Goal: Complete application form: Complete application form

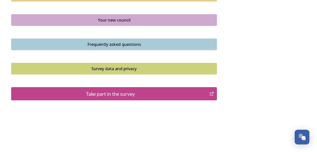
scroll to position [393, 0]
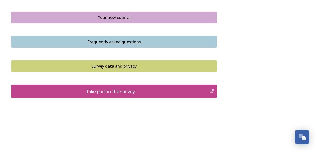
click at [149, 92] on div "Take part in the survey" at bounding box center [110, 92] width 193 height 8
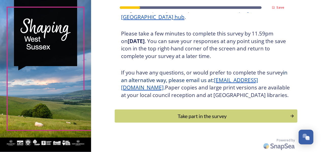
scroll to position [91, 0]
click at [203, 117] on div "Take part in the survey" at bounding box center [203, 116] width 172 height 8
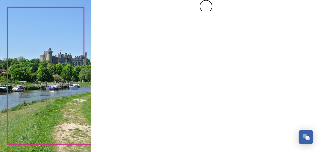
scroll to position [0, 0]
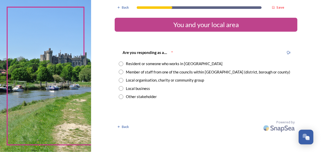
click at [120, 62] on input "radio" at bounding box center [121, 64] width 5 height 5
radio input "true"
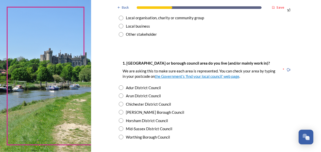
scroll to position [65, 0]
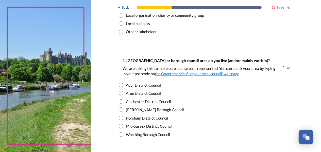
click at [120, 127] on input "radio" at bounding box center [121, 126] width 5 height 5
radio input "true"
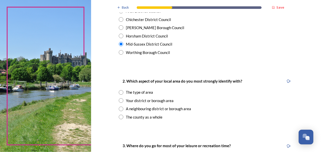
scroll to position [163, 0]
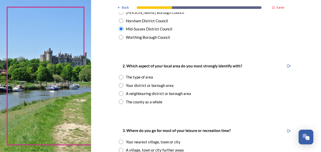
click at [119, 103] on input "radio" at bounding box center [121, 102] width 5 height 5
radio input "true"
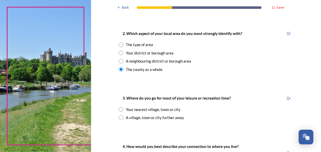
scroll to position [228, 0]
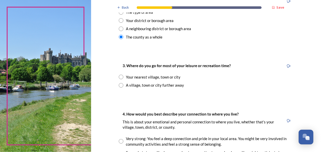
click at [119, 85] on input "radio" at bounding box center [121, 85] width 5 height 5
radio input "true"
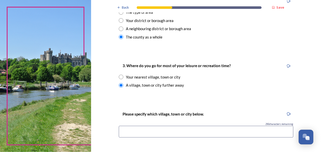
scroll to position [260, 0]
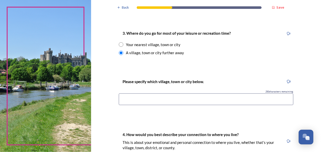
click at [163, 101] on input at bounding box center [206, 100] width 175 height 12
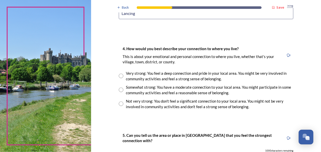
scroll to position [358, 0]
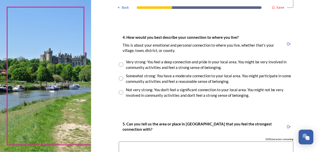
type input "Lancing"
click at [119, 78] on input "radio" at bounding box center [121, 78] width 5 height 5
radio input "true"
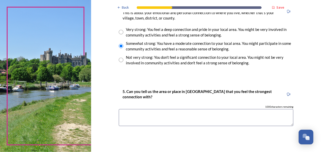
scroll to position [423, 0]
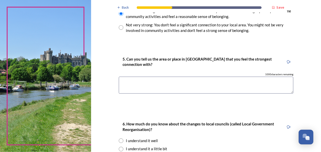
click at [173, 84] on textarea at bounding box center [206, 85] width 175 height 17
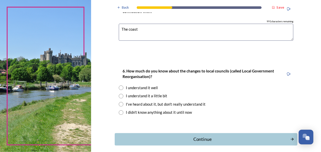
scroll to position [488, 0]
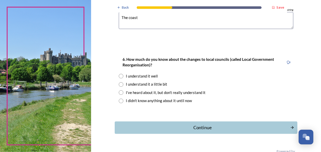
type textarea "The coast"
click at [119, 91] on input "radio" at bounding box center [121, 92] width 5 height 5
radio input "true"
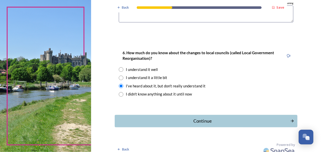
scroll to position [497, 0]
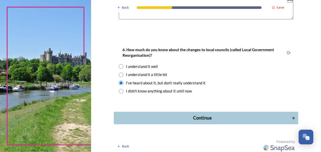
click at [196, 116] on div "Continue" at bounding box center [203, 118] width 172 height 7
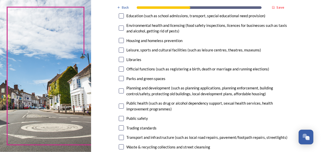
scroll to position [130, 0]
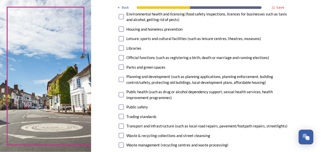
click at [119, 48] on input "checkbox" at bounding box center [121, 48] width 5 height 5
checkbox input "true"
click at [119, 38] on input "checkbox" at bounding box center [121, 38] width 5 height 5
checkbox input "true"
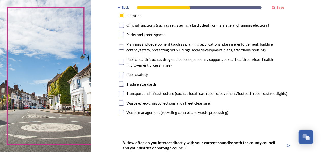
click at [120, 32] on div "Parks and green spaces" at bounding box center [206, 35] width 175 height 6
checkbox input "true"
click at [119, 46] on input "checkbox" at bounding box center [121, 47] width 5 height 5
checkbox input "true"
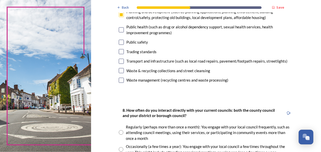
click at [119, 61] on input "checkbox" at bounding box center [121, 61] width 5 height 5
checkbox input "true"
click at [120, 51] on input "checkbox" at bounding box center [121, 51] width 5 height 5
checkbox input "false"
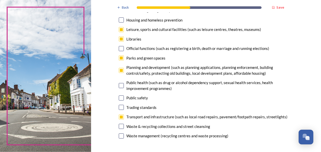
scroll to position [130, 0]
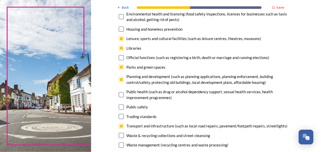
click at [120, 68] on input "checkbox" at bounding box center [121, 67] width 5 height 5
checkbox input "false"
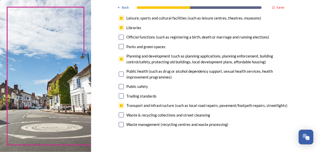
scroll to position [163, 0]
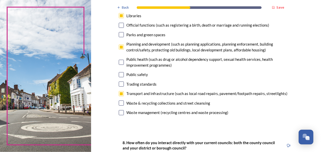
click at [121, 74] on input "checkbox" at bounding box center [121, 74] width 5 height 5
checkbox input "true"
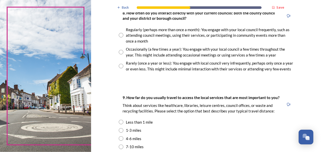
scroll to position [260, 0]
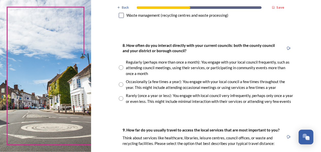
click at [121, 68] on input "radio" at bounding box center [121, 68] width 5 height 5
radio input "true"
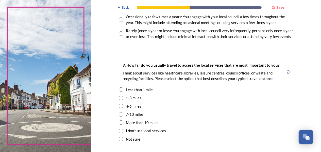
scroll to position [358, 0]
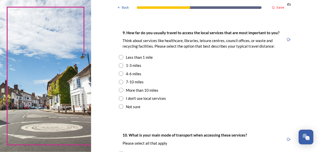
click at [119, 66] on input "radio" at bounding box center [121, 65] width 5 height 5
radio input "true"
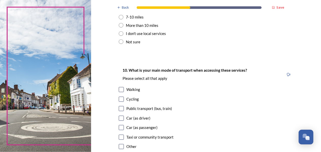
scroll to position [455, 0]
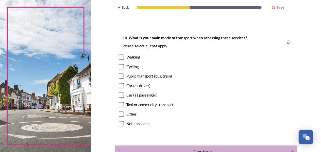
click at [120, 57] on input "checkbox" at bounding box center [121, 57] width 5 height 5
checkbox input "true"
click at [119, 86] on input "checkbox" at bounding box center [121, 86] width 5 height 5
checkbox input "true"
click at [121, 75] on input "checkbox" at bounding box center [121, 76] width 5 height 5
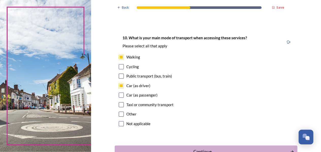
checkbox input "true"
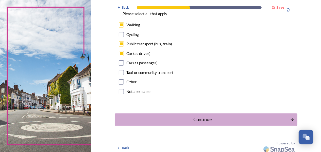
scroll to position [490, 0]
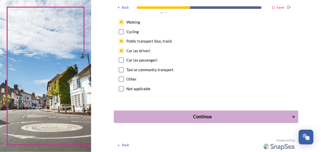
click at [202, 116] on div "Continue" at bounding box center [203, 117] width 172 height 7
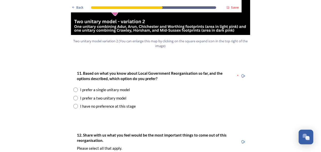
scroll to position [650, 0]
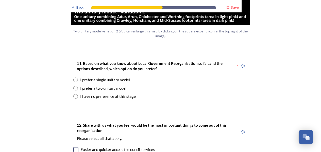
click at [73, 94] on input "radio" at bounding box center [75, 96] width 5 height 5
radio input "true"
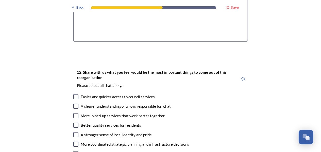
scroll to position [845, 0]
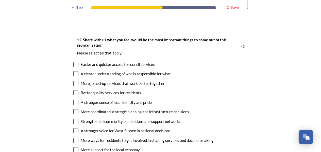
click at [74, 71] on input "checkbox" at bounding box center [75, 73] width 5 height 5
checkbox input "true"
click at [73, 62] on input "checkbox" at bounding box center [75, 64] width 5 height 5
checkbox input "true"
click at [74, 81] on input "checkbox" at bounding box center [75, 83] width 5 height 5
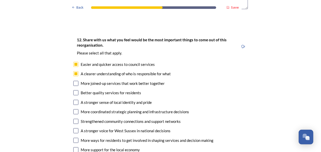
checkbox input "true"
click at [74, 90] on input "checkbox" at bounding box center [75, 92] width 5 height 5
checkbox input "true"
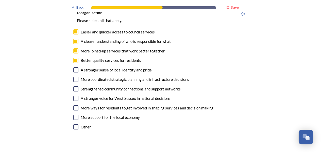
click at [74, 68] on input "checkbox" at bounding box center [75, 70] width 5 height 5
checkbox input "true"
click at [75, 77] on input "checkbox" at bounding box center [75, 79] width 5 height 5
checkbox input "true"
click at [74, 87] on input "checkbox" at bounding box center [75, 89] width 5 height 5
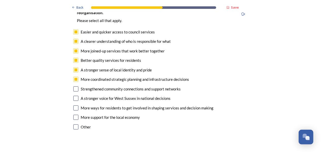
checkbox input "true"
click at [74, 96] on input "checkbox" at bounding box center [75, 98] width 5 height 5
checkbox input "true"
click at [74, 106] on input "checkbox" at bounding box center [75, 108] width 5 height 5
checkbox input "true"
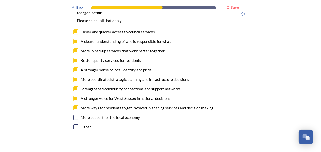
click at [73, 115] on input "checkbox" at bounding box center [75, 117] width 5 height 5
checkbox input "true"
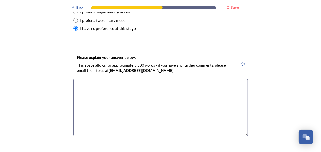
scroll to position [715, 0]
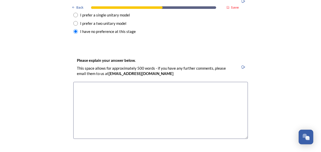
click at [140, 82] on textarea at bounding box center [160, 110] width 175 height 57
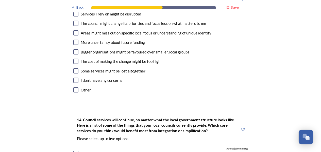
scroll to position [1073, 0]
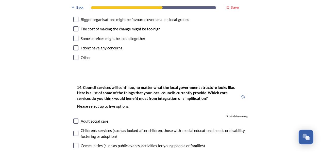
type textarea "This change has to be completely transparent with less layers of bureaucracy, i…"
click at [73, 55] on input "checkbox" at bounding box center [75, 57] width 5 height 5
checkbox input "true"
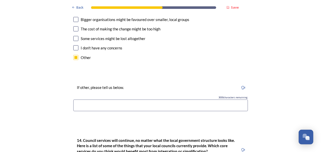
click at [73, 45] on input "checkbox" at bounding box center [75, 47] width 5 height 5
checkbox input "true"
click at [74, 39] on div "13. What risks do you see in changing how local councils are structured? ﻿Pleas…" at bounding box center [160, 10] width 183 height 113
click at [74, 55] on input "checkbox" at bounding box center [75, 57] width 5 height 5
checkbox input "false"
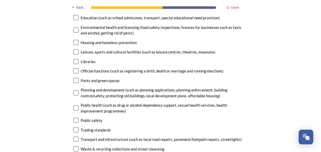
scroll to position [1268, 0]
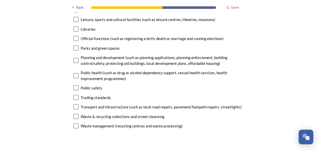
click at [74, 58] on input "checkbox" at bounding box center [75, 60] width 5 height 5
checkbox input "true"
click at [74, 86] on input "checkbox" at bounding box center [75, 88] width 5 height 5
checkbox input "true"
click at [74, 95] on input "checkbox" at bounding box center [75, 97] width 5 height 5
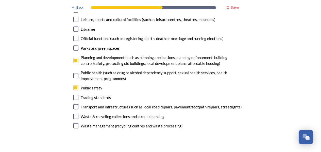
checkbox input "true"
click at [73, 105] on input "checkbox" at bounding box center [75, 107] width 5 height 5
checkbox input "true"
click at [74, 114] on input "checkbox" at bounding box center [75, 116] width 5 height 5
checkbox input "true"
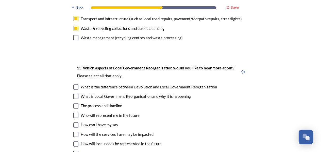
scroll to position [1365, 0]
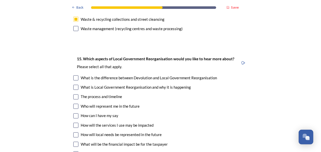
click at [73, 76] on input "checkbox" at bounding box center [75, 78] width 5 height 5
checkbox input "true"
click at [74, 95] on input "checkbox" at bounding box center [75, 97] width 5 height 5
checkbox input "true"
click at [73, 85] on input "checkbox" at bounding box center [75, 87] width 5 height 5
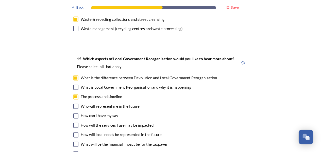
checkbox input "true"
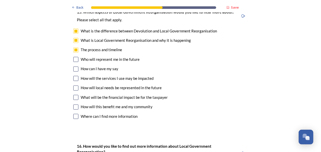
scroll to position [1430, 0]
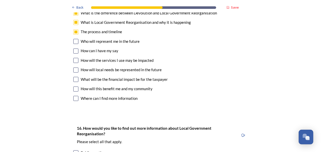
click at [74, 49] on input "checkbox" at bounding box center [75, 51] width 5 height 5
checkbox input "true"
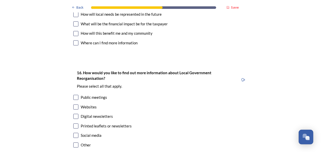
scroll to position [1495, 0]
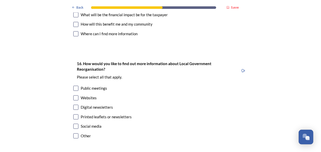
drag, startPoint x: 74, startPoint y: 73, endPoint x: 70, endPoint y: 82, distance: 9.7
click at [73, 86] on input "checkbox" at bounding box center [75, 88] width 5 height 5
checkbox input "true"
drag, startPoint x: 73, startPoint y: 82, endPoint x: 72, endPoint y: 94, distance: 12.6
click at [73, 95] on input "checkbox" at bounding box center [75, 97] width 5 height 5
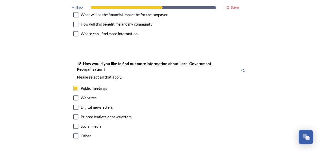
checkbox input "true"
click at [75, 105] on input "checkbox" at bounding box center [75, 107] width 5 height 5
checkbox input "true"
click at [75, 115] on input "checkbox" at bounding box center [75, 117] width 5 height 5
checkbox input "true"
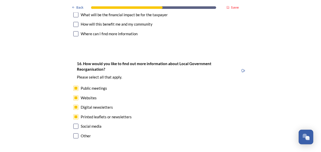
click at [74, 124] on input "checkbox" at bounding box center [75, 126] width 5 height 5
checkbox input "true"
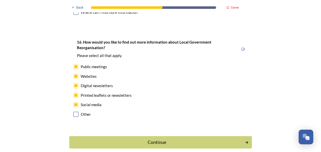
scroll to position [1527, 0]
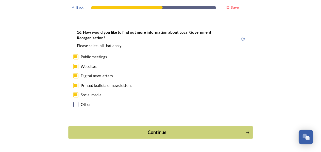
click at [152, 129] on div "Continue" at bounding box center [157, 132] width 172 height 7
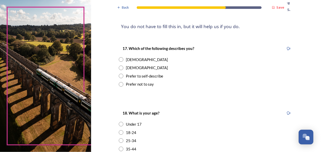
scroll to position [65, 0]
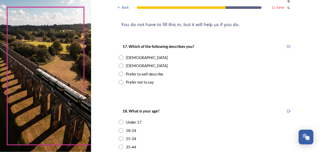
click at [119, 57] on input "radio" at bounding box center [121, 57] width 5 height 5
radio input "true"
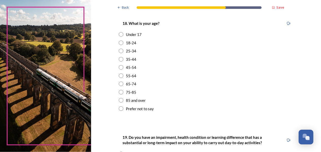
scroll to position [163, 0]
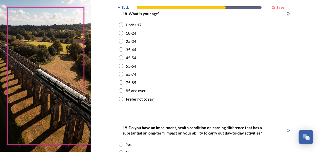
click at [120, 66] on input "radio" at bounding box center [121, 66] width 5 height 5
radio input "true"
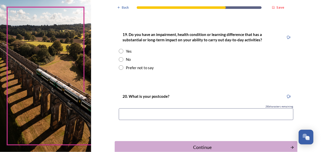
scroll to position [260, 0]
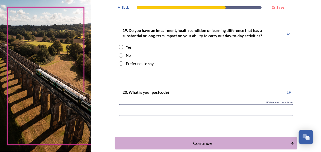
click at [119, 55] on input "radio" at bounding box center [121, 55] width 5 height 5
radio input "true"
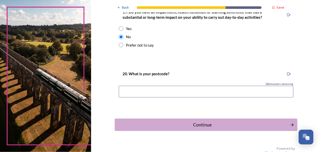
scroll to position [287, 0]
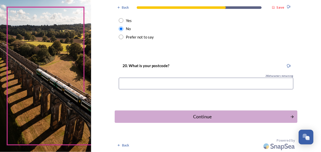
click at [136, 83] on input at bounding box center [206, 84] width 175 height 12
type input "RH15 8JQ"
click at [195, 117] on div "Continue" at bounding box center [203, 117] width 172 height 7
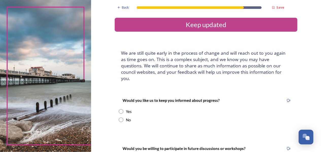
click at [119, 109] on input "radio" at bounding box center [121, 111] width 5 height 5
radio input "true"
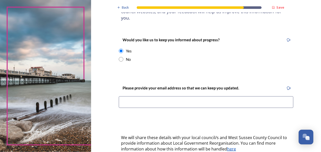
scroll to position [65, 0]
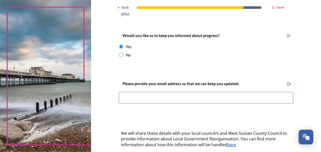
click at [209, 94] on input at bounding box center [206, 98] width 175 height 12
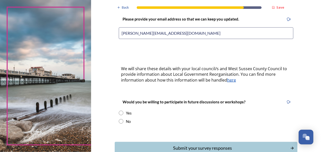
scroll to position [130, 0]
type input "[PERSON_NAME][EMAIL_ADDRESS][DOMAIN_NAME]"
click at [119, 111] on input "radio" at bounding box center [121, 113] width 5 height 5
radio input "true"
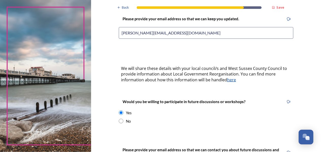
scroll to position [228, 0]
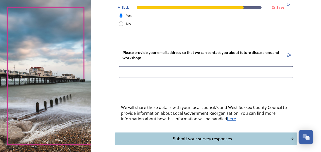
click at [218, 67] on input at bounding box center [206, 73] width 175 height 12
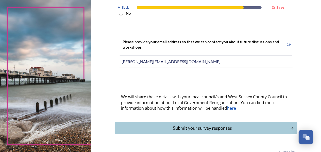
scroll to position [243, 0]
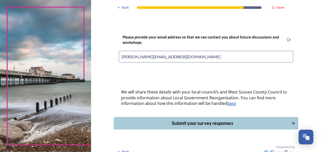
type input "[PERSON_NAME][EMAIL_ADDRESS][DOMAIN_NAME]"
click at [221, 120] on div "Submit your survey responses" at bounding box center [203, 123] width 172 height 7
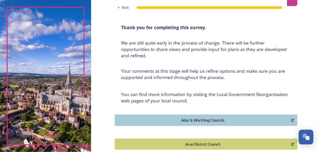
scroll to position [0, 0]
